Goal: Information Seeking & Learning: Learn about a topic

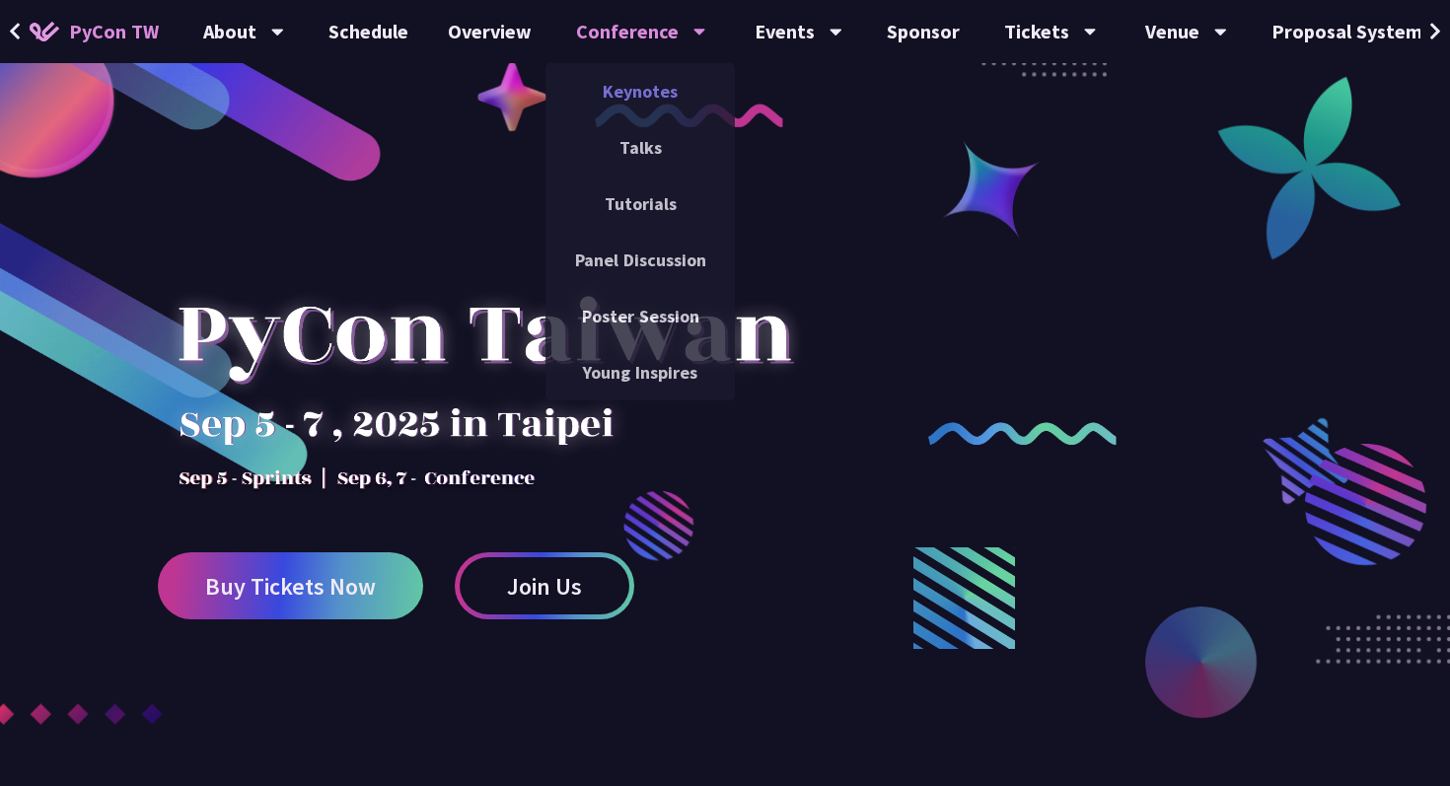
click at [657, 96] on link "Keynotes" at bounding box center [640, 91] width 189 height 46
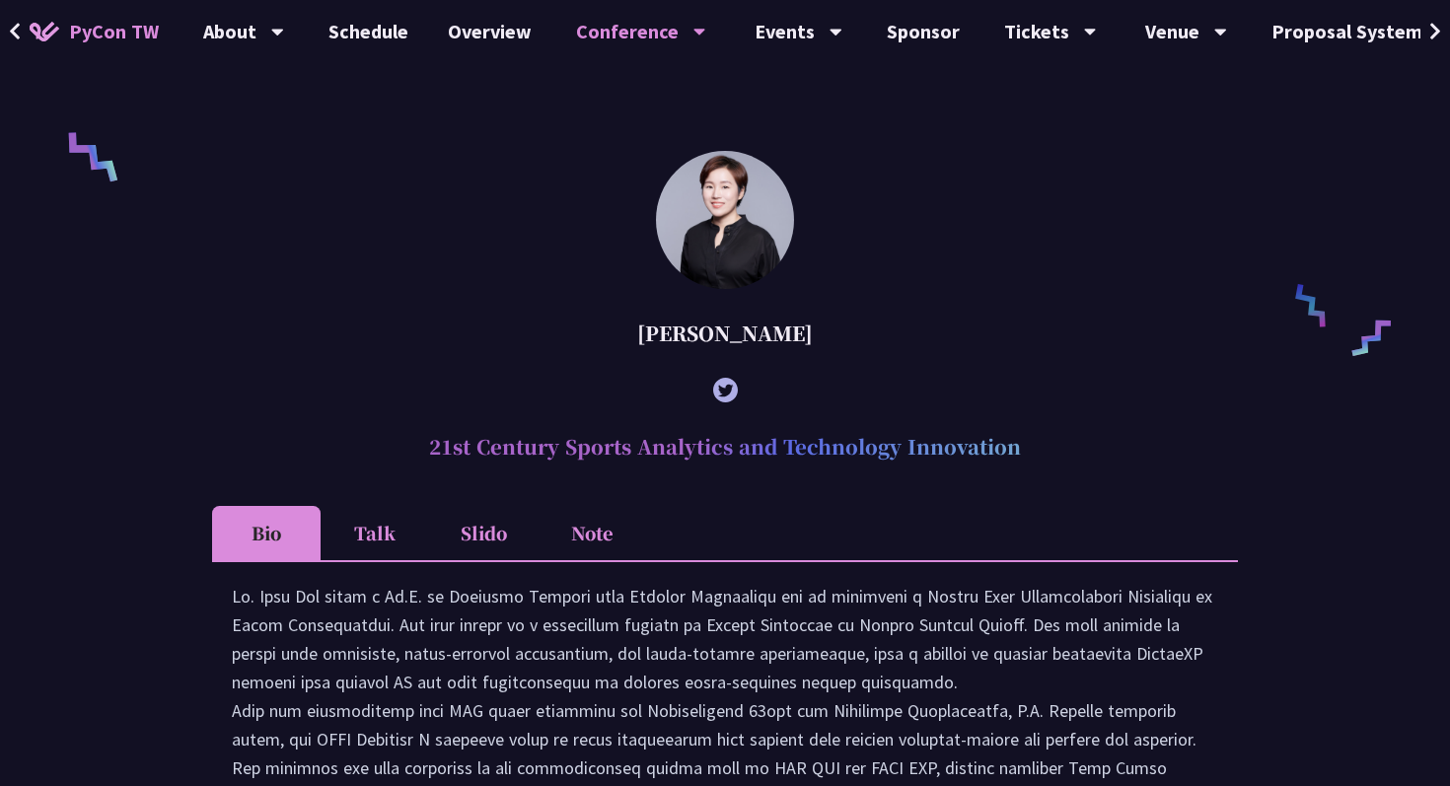
scroll to position [924, 0]
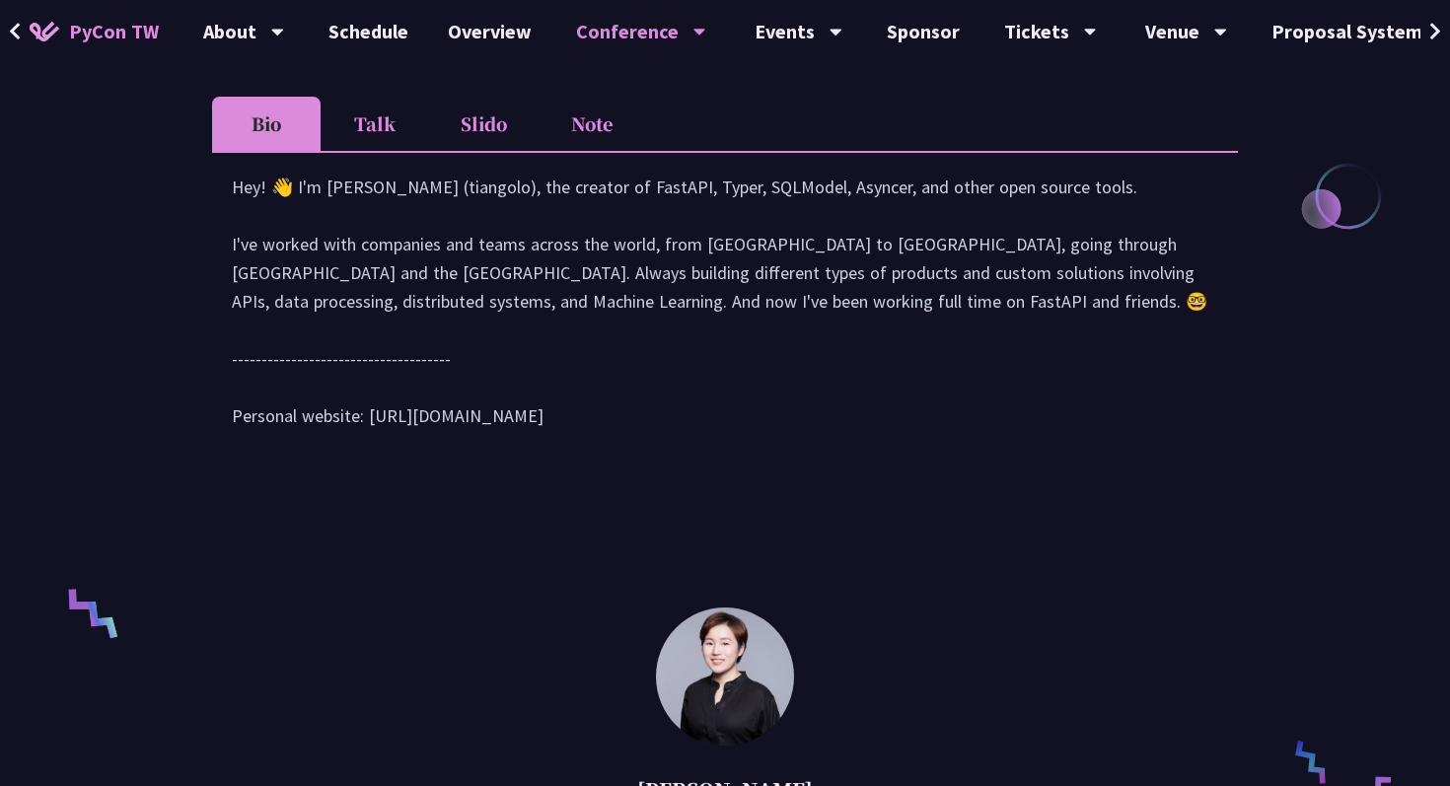
click at [382, 145] on li "Talk" at bounding box center [375, 124] width 109 height 54
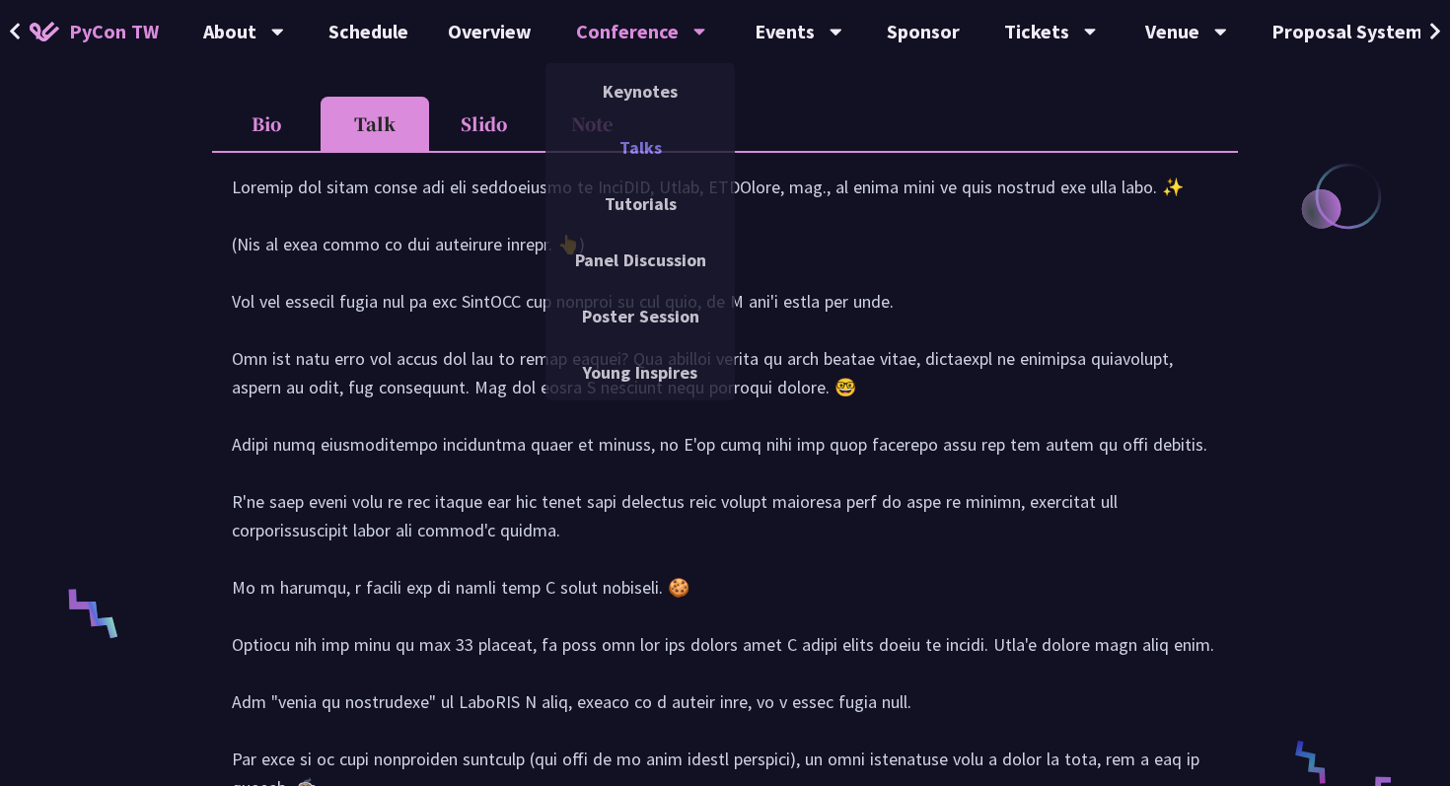
click at [648, 133] on link "Talks" at bounding box center [640, 147] width 189 height 46
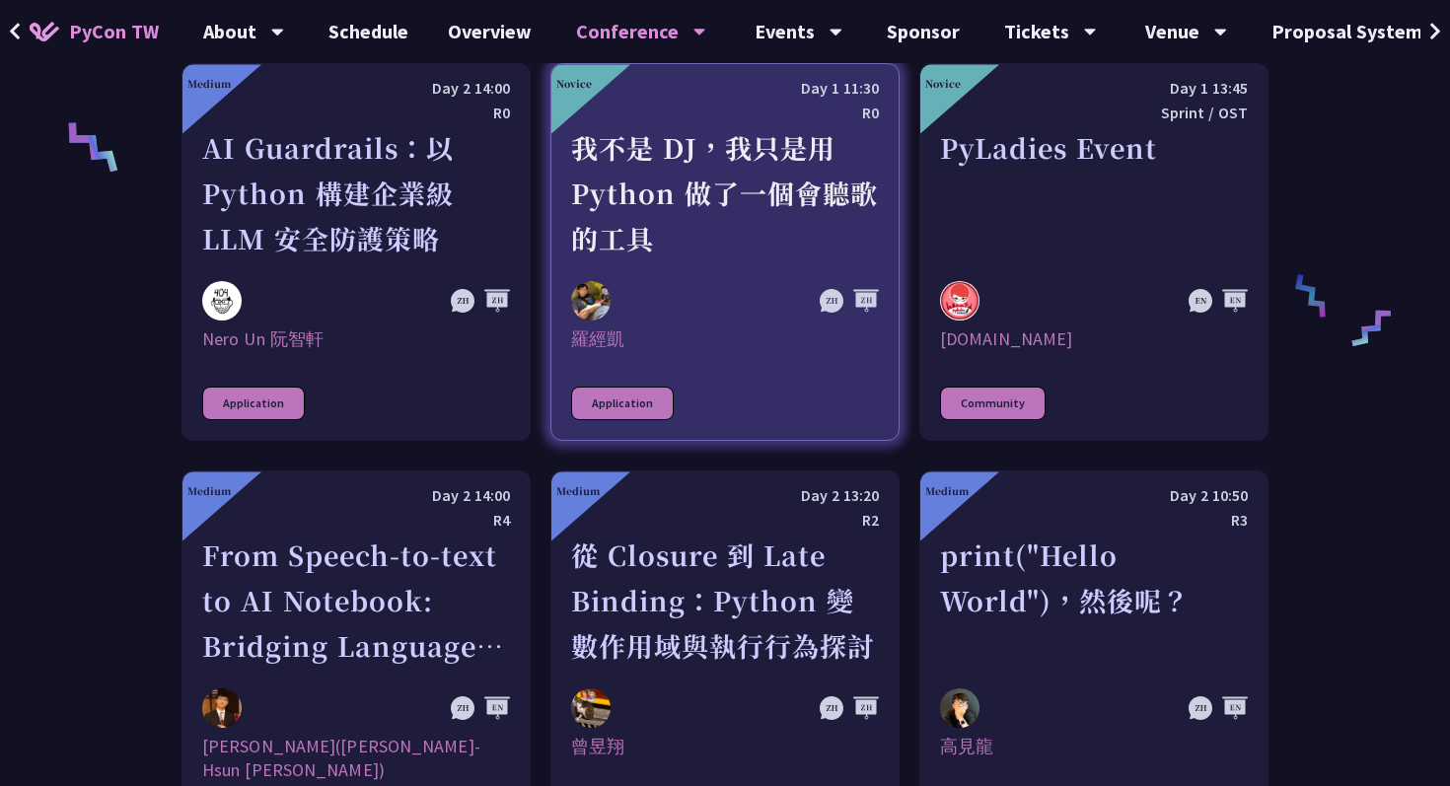
scroll to position [1732, 0]
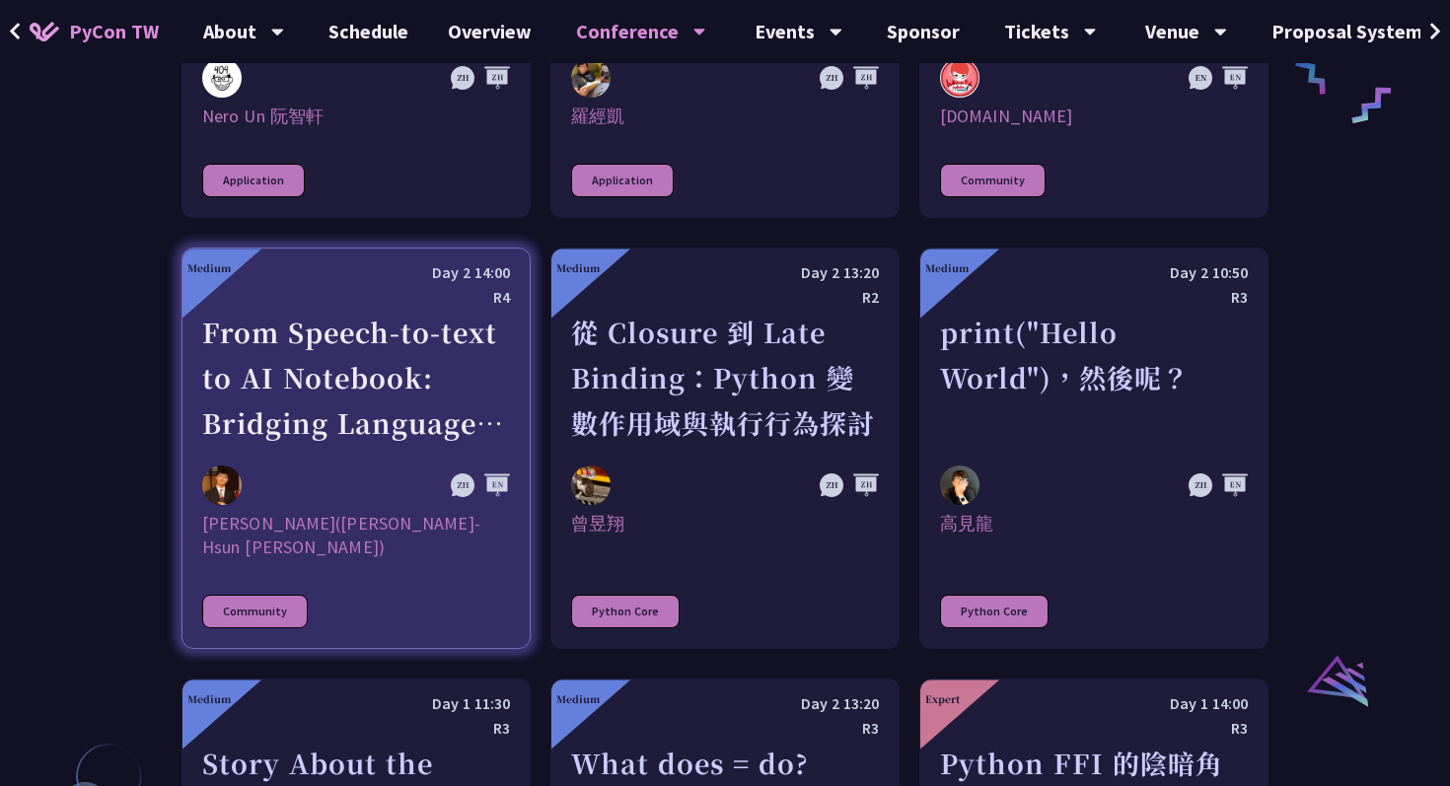
click at [263, 533] on div "[PERSON_NAME]([PERSON_NAME]-Hsun [PERSON_NAME])" at bounding box center [356, 535] width 308 height 47
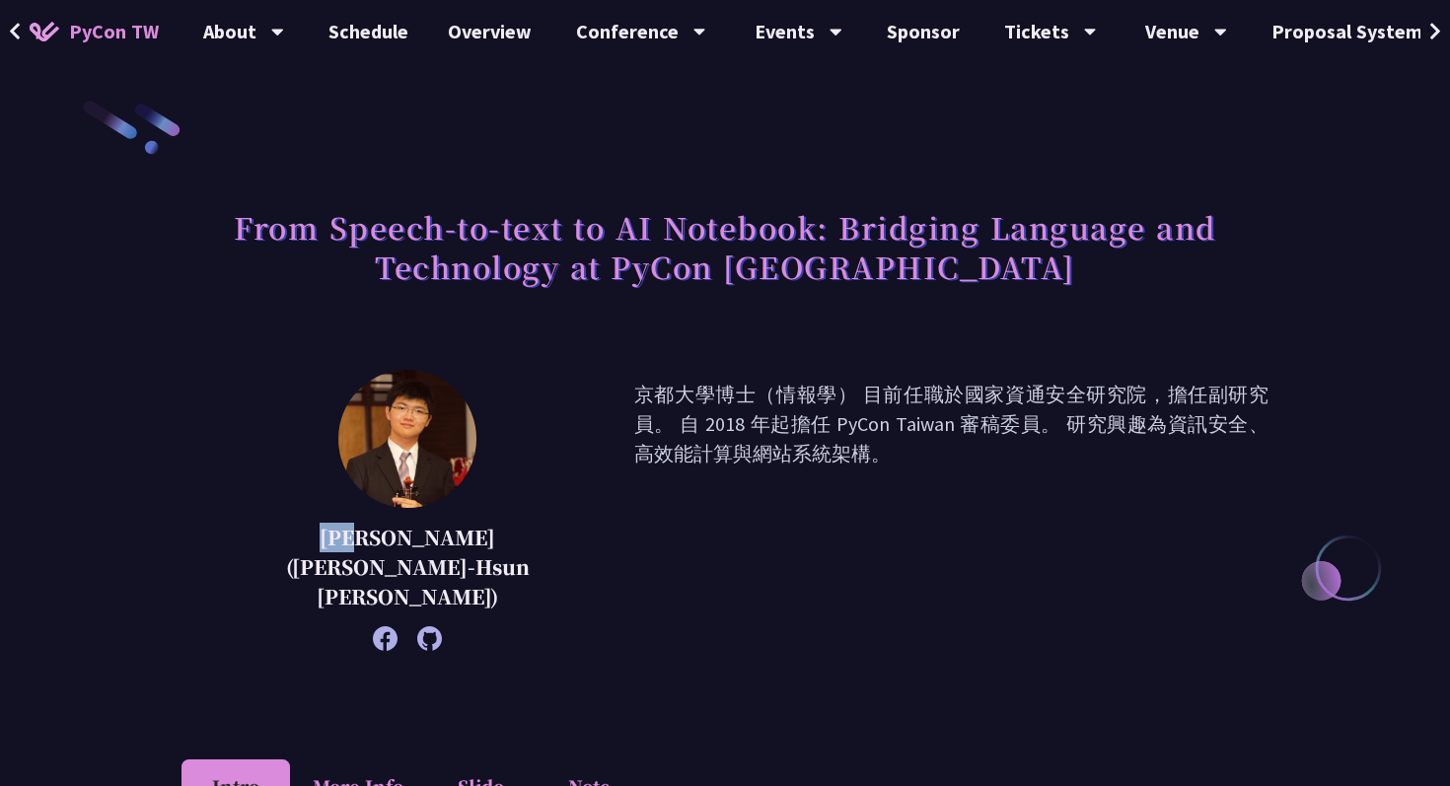
drag, startPoint x: 264, startPoint y: 540, endPoint x: 319, endPoint y: 539, distance: 54.3
click at [319, 539] on p "[PERSON_NAME]([PERSON_NAME]-Hsun [PERSON_NAME])" at bounding box center [408, 567] width 354 height 89
copy p "李昱勳"
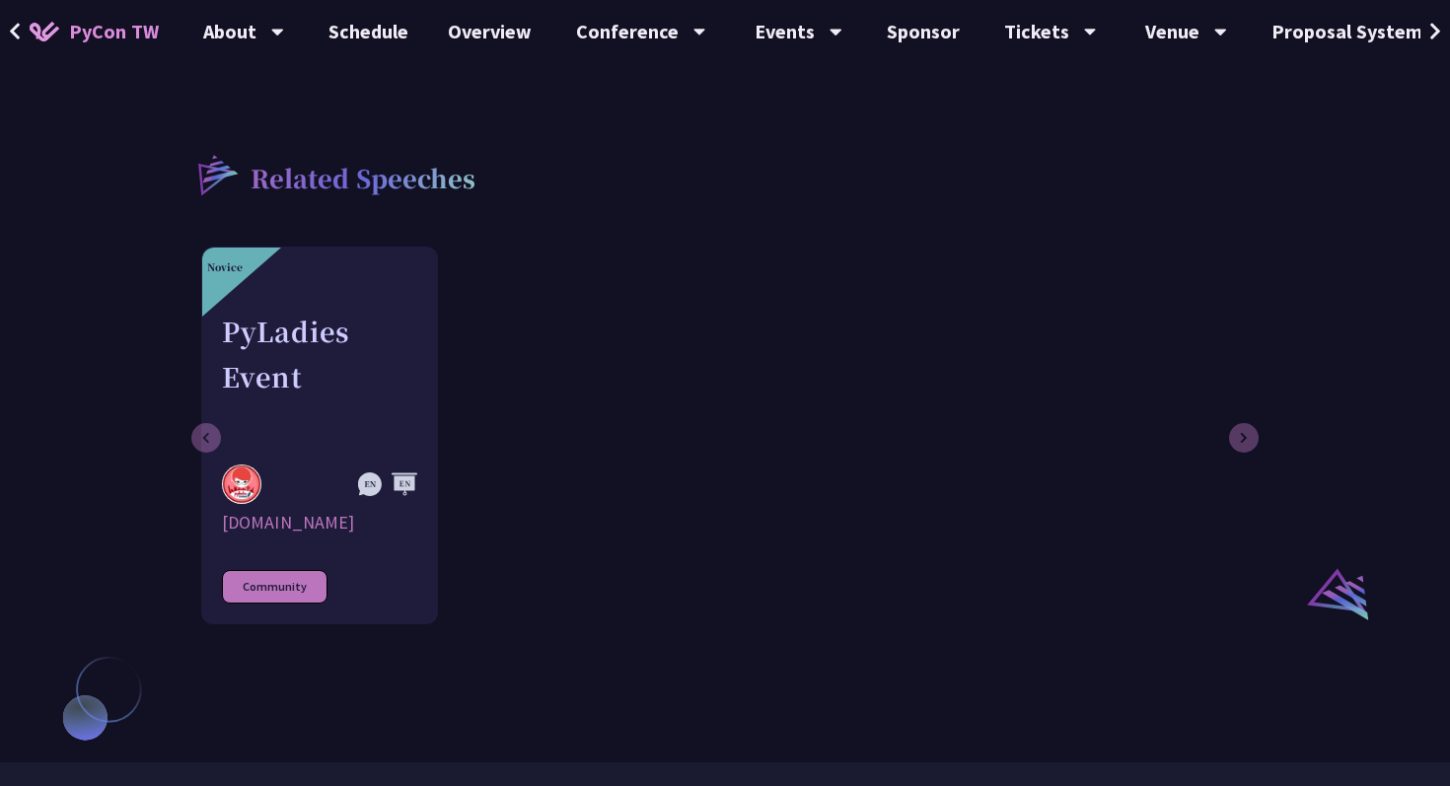
scroll to position [1178, 0]
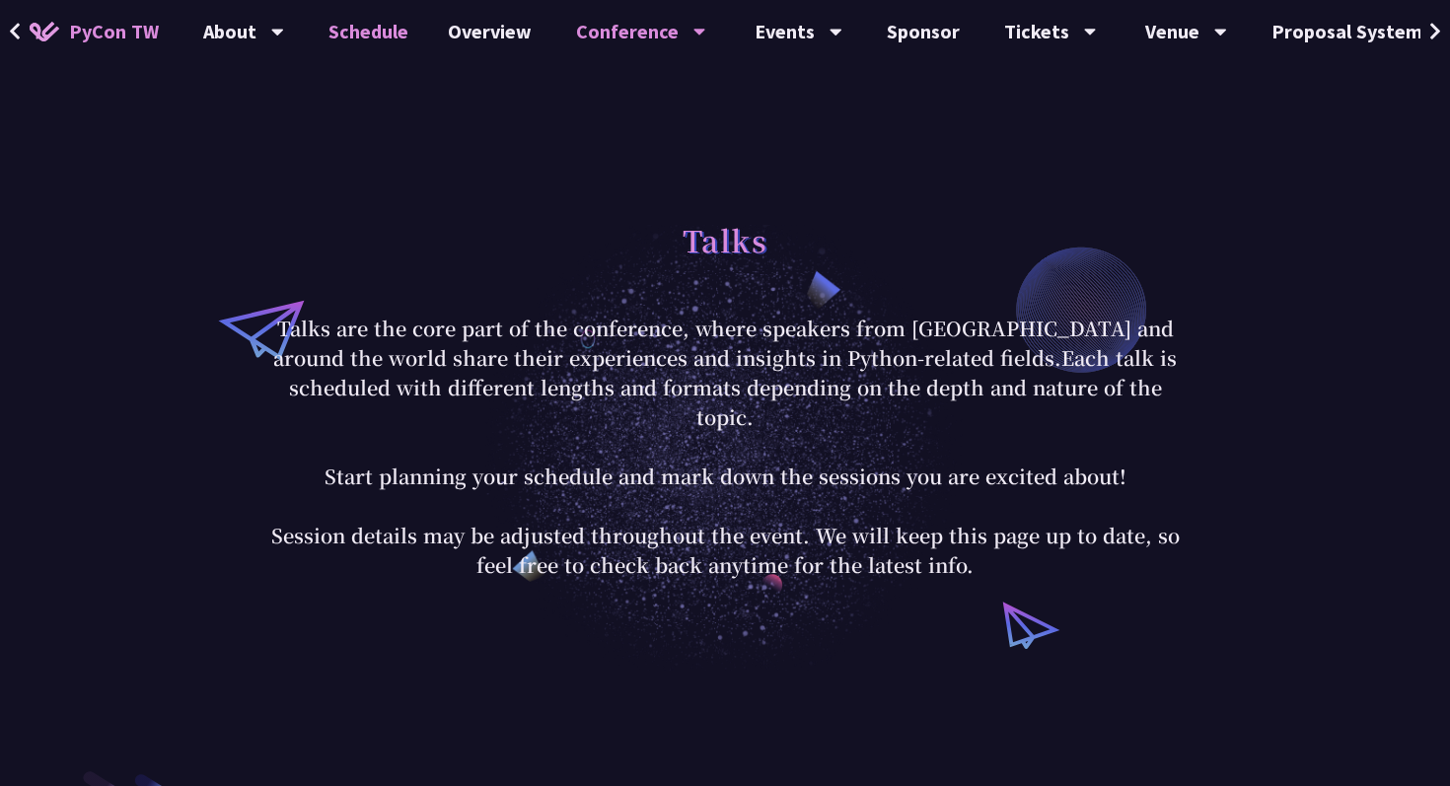
click at [380, 37] on link "Schedule" at bounding box center [368, 31] width 119 height 63
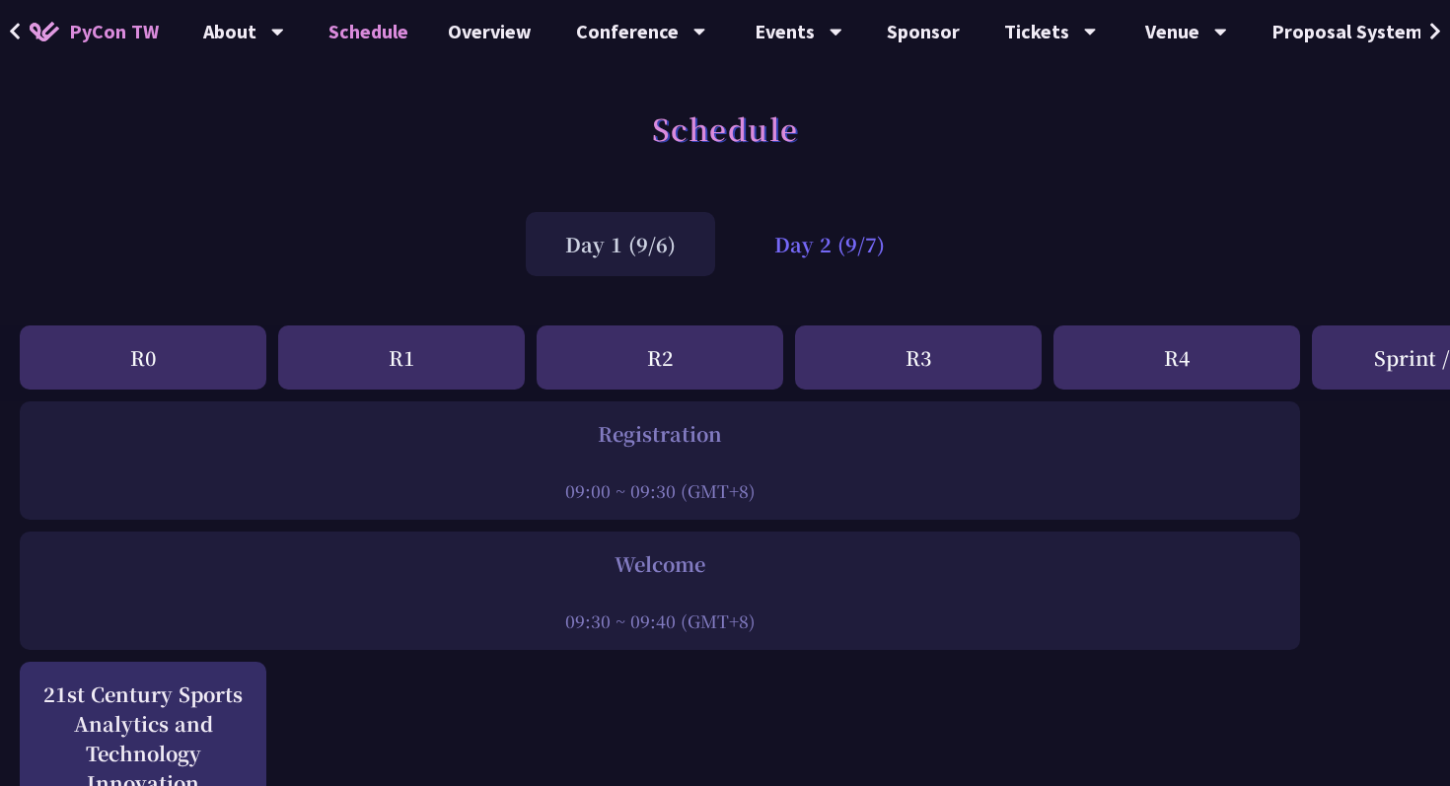
click at [796, 259] on div "Day 2 (9/7)" at bounding box center [829, 244] width 189 height 64
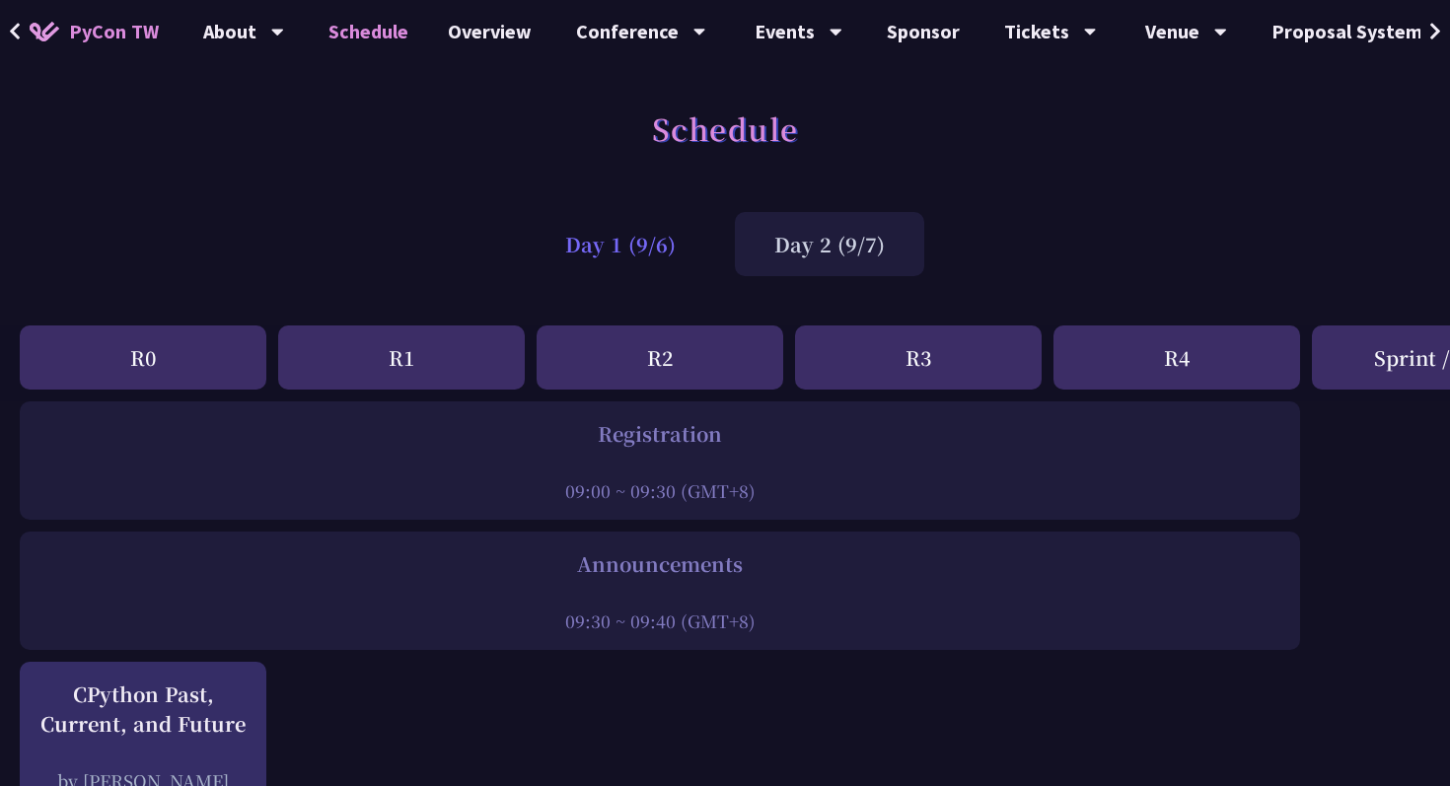
click at [648, 261] on div "Day 1 (9/6)" at bounding box center [620, 244] width 189 height 64
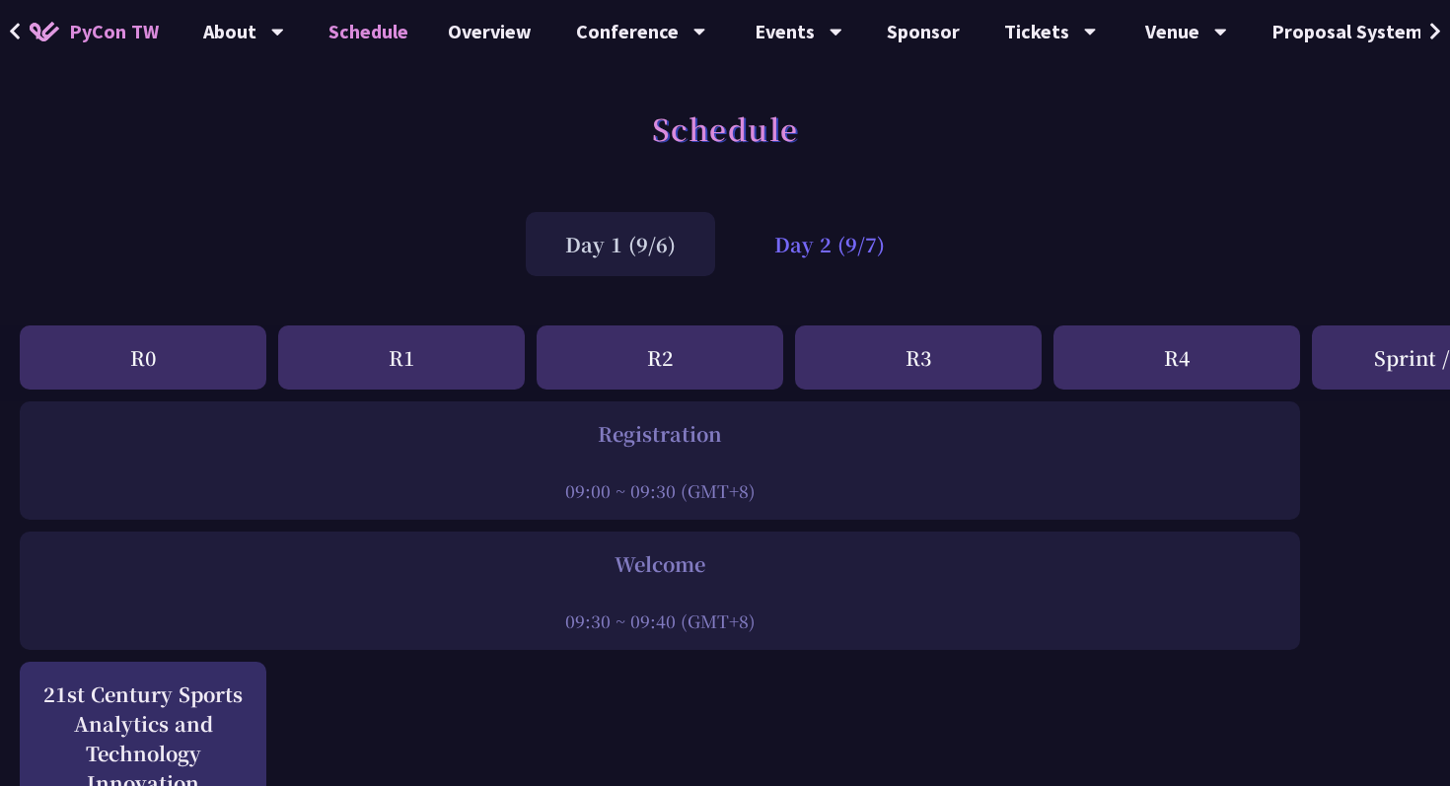
click at [831, 255] on div "Day 2 (9/7)" at bounding box center [829, 244] width 189 height 64
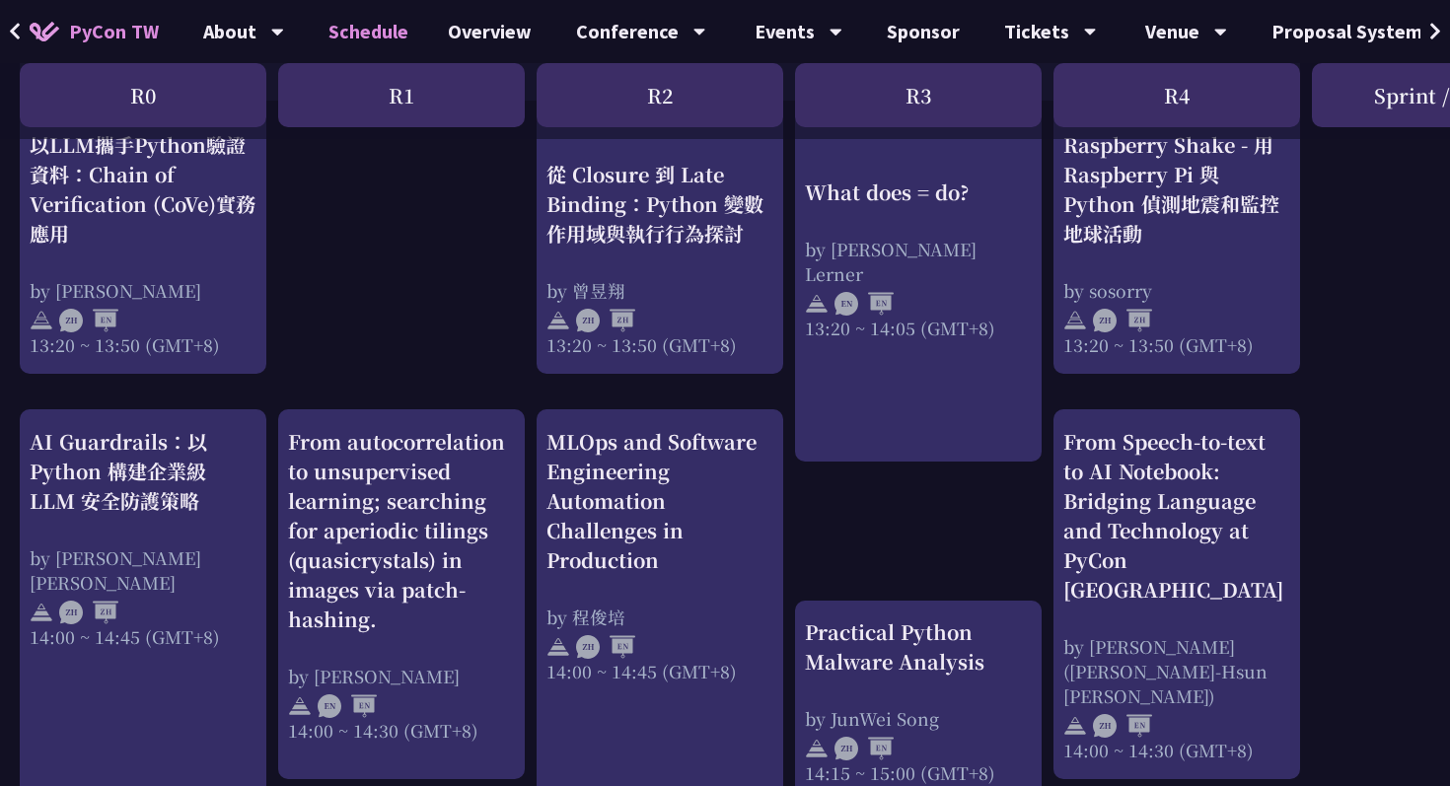
scroll to position [1757, 0]
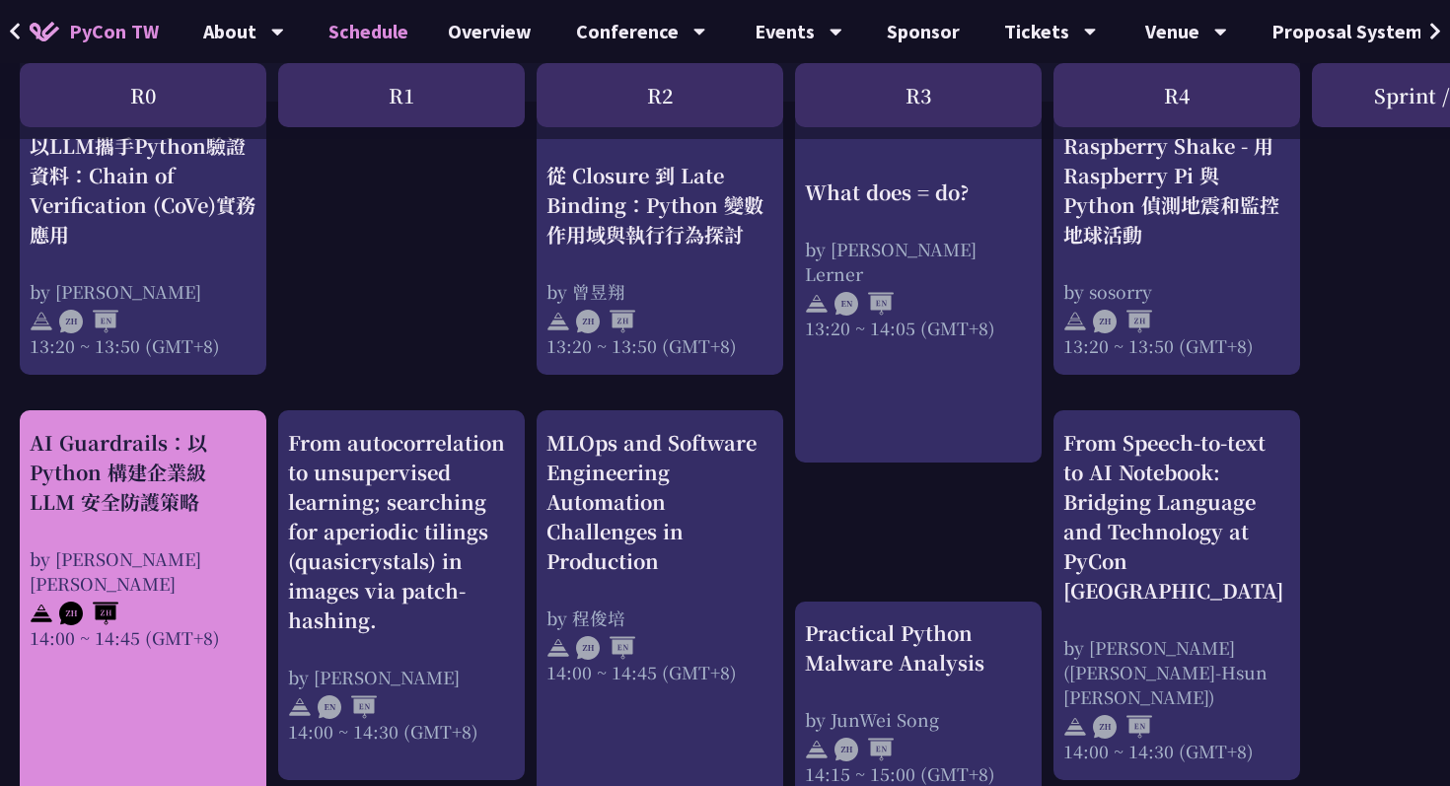
click at [163, 488] on div "AI Guardrails：以 Python 構建企業級 LLM 安全防護策略" at bounding box center [143, 472] width 227 height 89
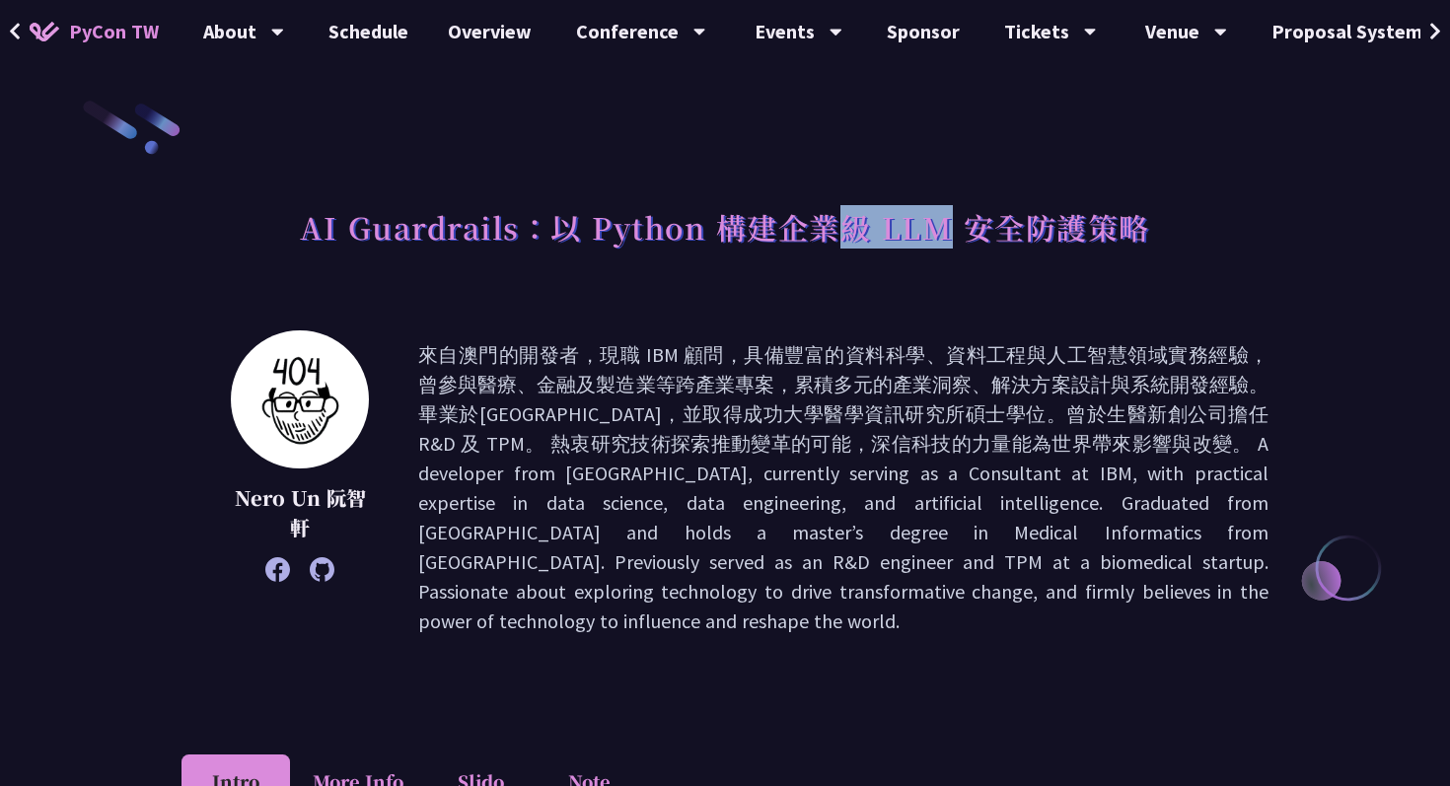
drag, startPoint x: 947, startPoint y: 236, endPoint x: 850, endPoint y: 235, distance: 96.7
click at [849, 235] on h1 "AI Guardrails：以 Python 構建企業級 LLM 安全防護策略" at bounding box center [725, 226] width 850 height 59
click at [850, 235] on h1 "AI Guardrails：以 Python 構建企業級 LLM 安全防護策略" at bounding box center [725, 226] width 850 height 59
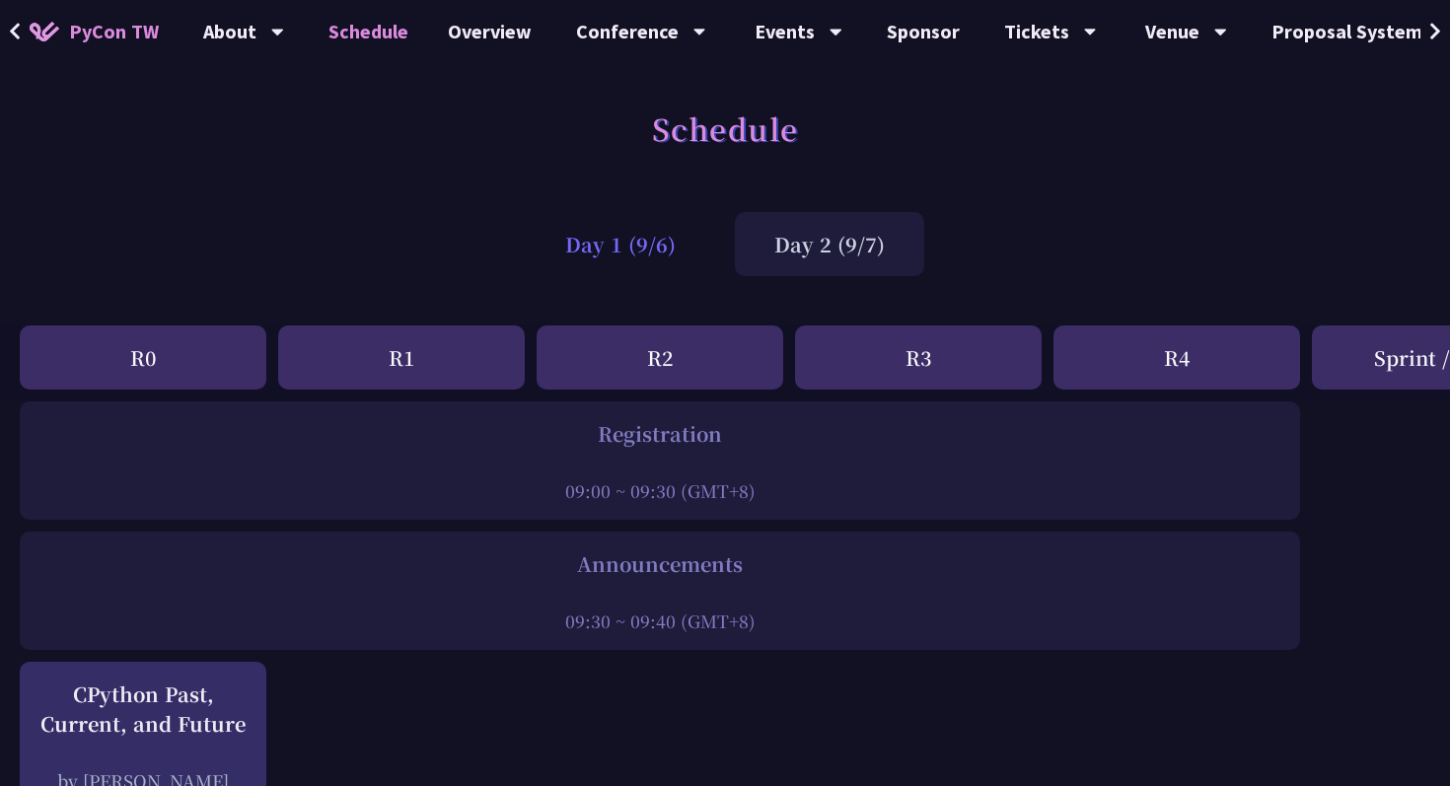
click at [619, 244] on div "Day 1 (9/6)" at bounding box center [620, 244] width 189 height 64
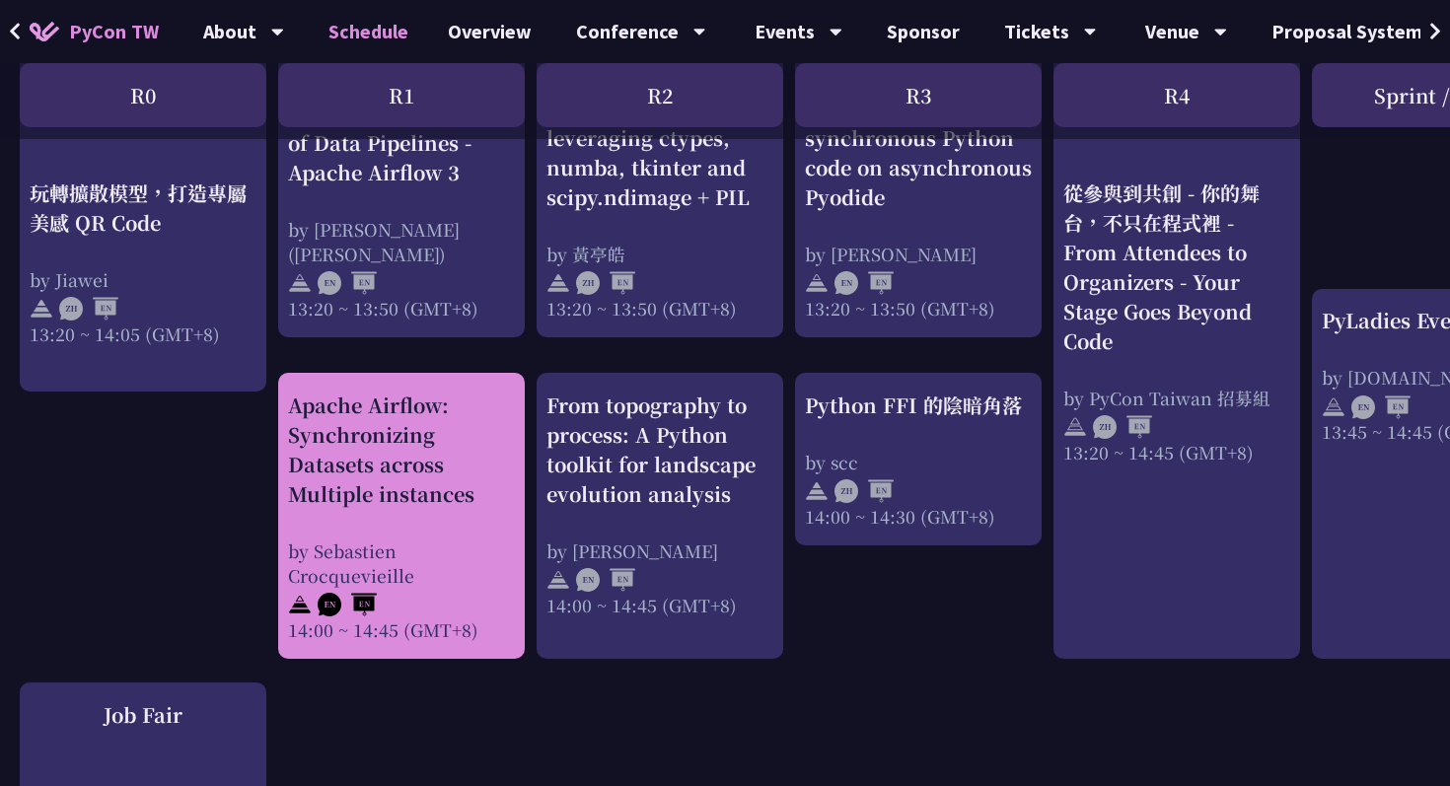
scroll to position [1764, 0]
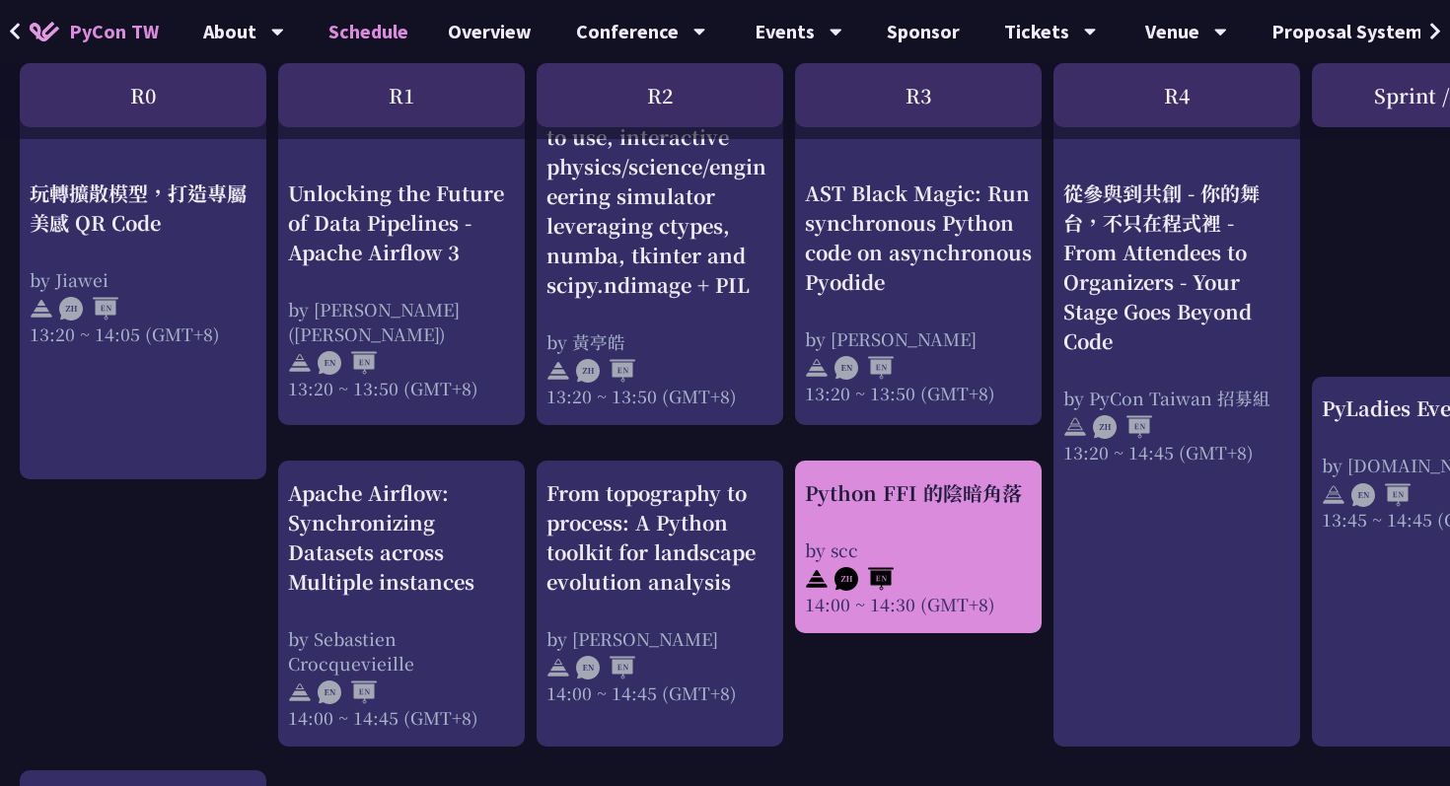
click at [934, 580] on div at bounding box center [918, 577] width 227 height 30
